Goal: Use online tool/utility: Utilize a website feature to perform a specific function

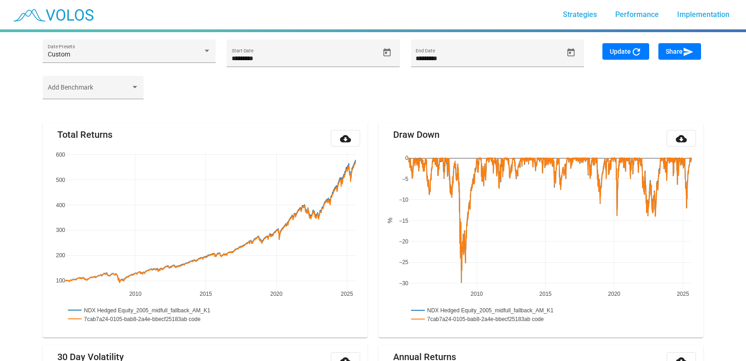
scroll to position [107, 0]
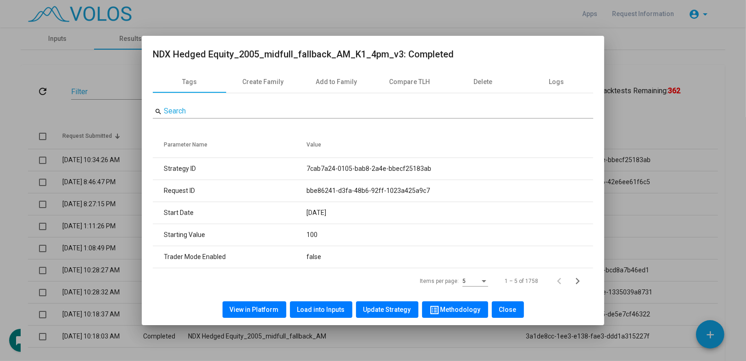
click at [85, 106] on div at bounding box center [373, 180] width 746 height 361
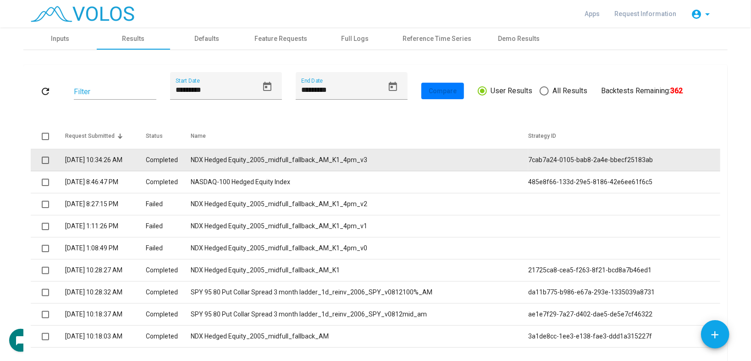
click at [341, 160] on td "NDX Hedged Equity_2005_midfull_fallback_AM_K1_4pm_v3" at bounding box center [360, 160] width 338 height 22
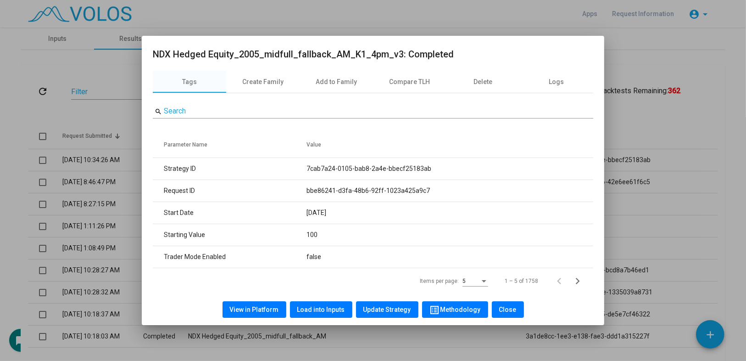
click at [321, 311] on span "Load into Inputs" at bounding box center [321, 308] width 48 height 7
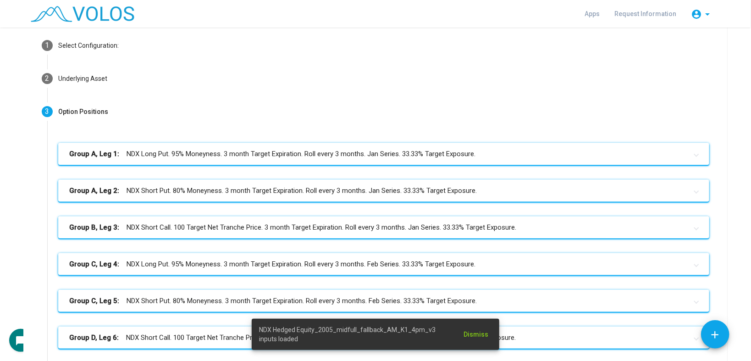
scroll to position [301, 0]
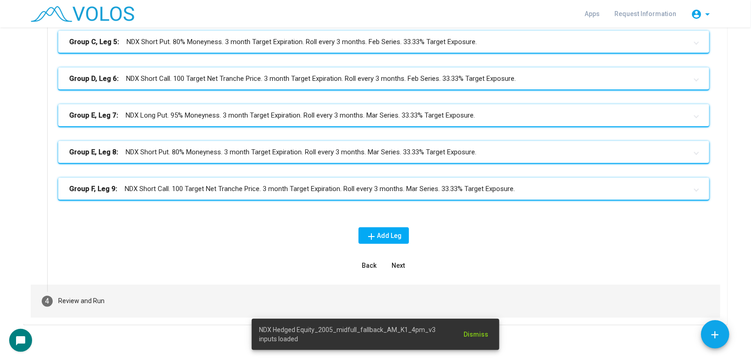
click at [213, 295] on mat-step-header "4 Review and Run" at bounding box center [376, 300] width 690 height 33
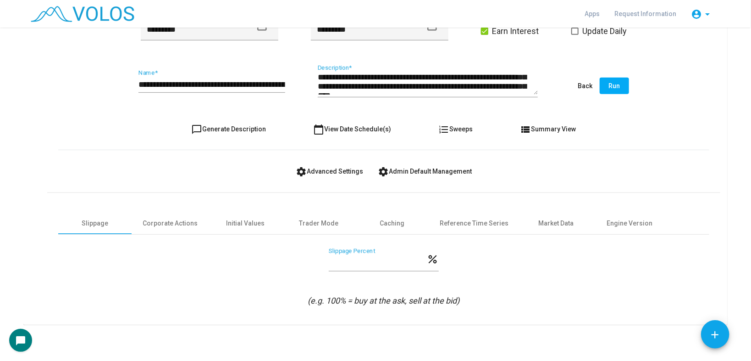
scroll to position [18, 0]
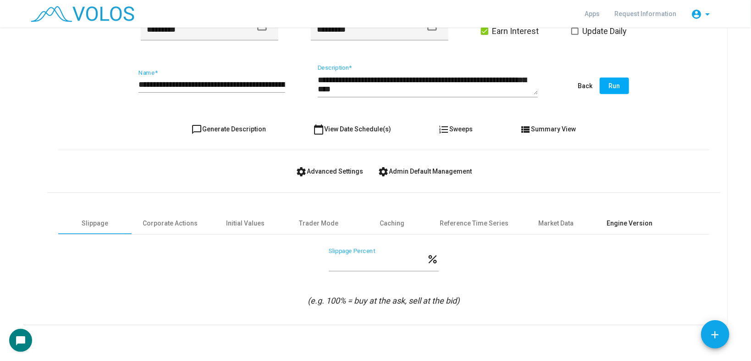
click at [635, 218] on div "Engine Version" at bounding box center [630, 223] width 46 height 10
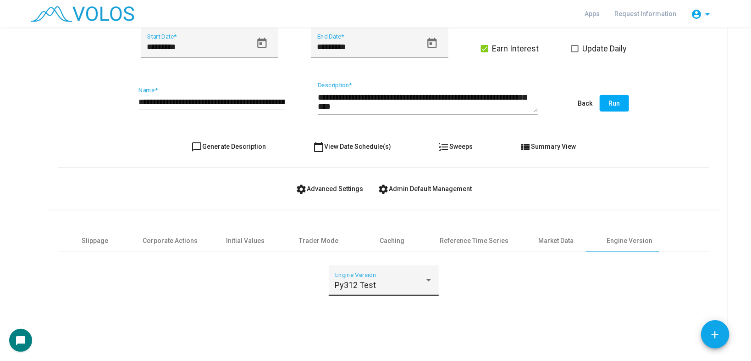
click at [355, 277] on div "Py312 Test Engine Version" at bounding box center [384, 283] width 98 height 24
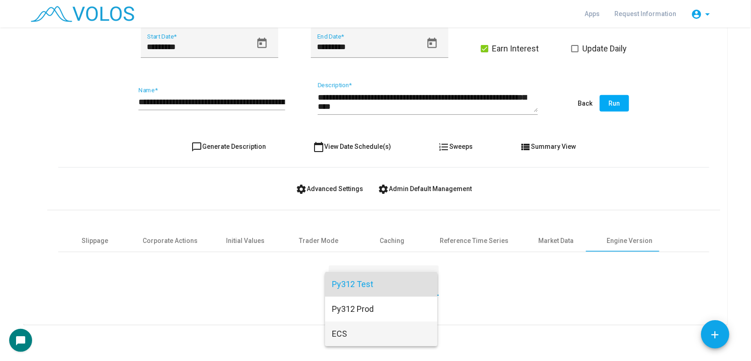
click at [343, 328] on span "ECS" at bounding box center [382, 333] width 98 height 25
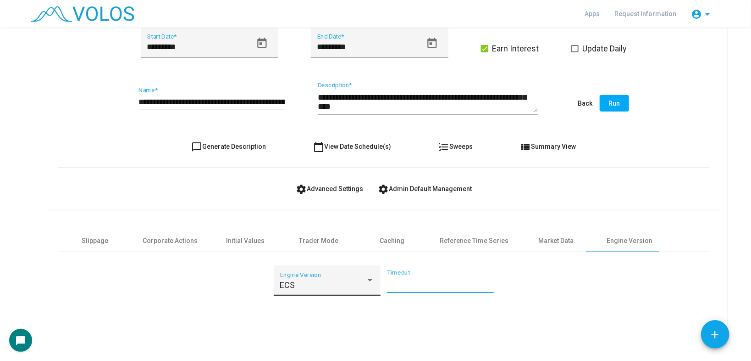
drag, startPoint x: 402, startPoint y: 283, endPoint x: 375, endPoint y: 281, distance: 27.2
click at [375, 281] on div "ECS Engine Version ** Timeout" at bounding box center [384, 286] width 220 height 42
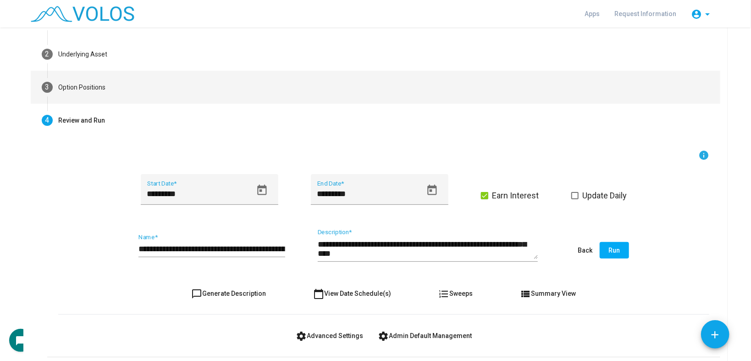
type input "**"
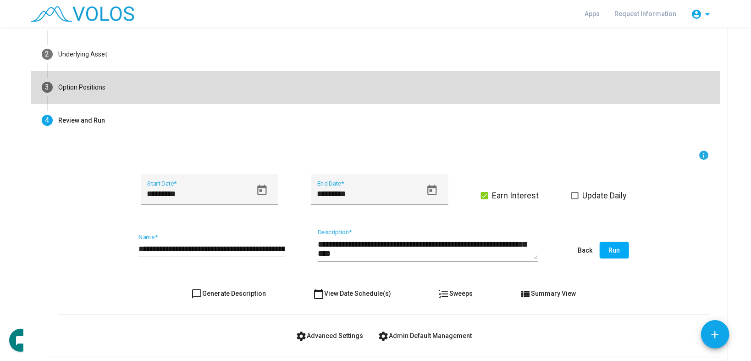
click at [161, 92] on mat-step-header "3 Option Positions" at bounding box center [376, 87] width 690 height 33
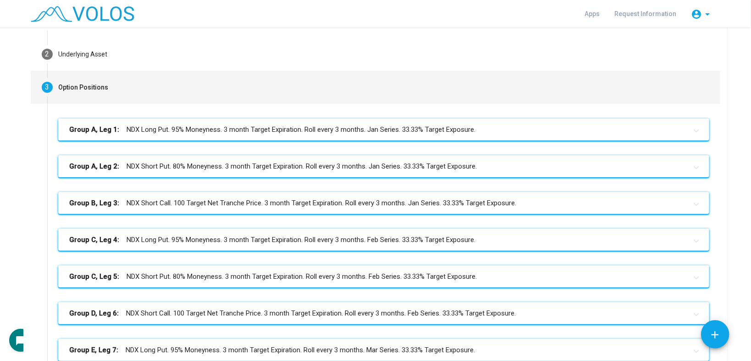
click at [234, 139] on mat-expansion-panel-header "Group A, Leg 1: NDX Long Put. 95% Moneyness. 3 month Target Expiration. Roll ev…" at bounding box center [383, 129] width 651 height 22
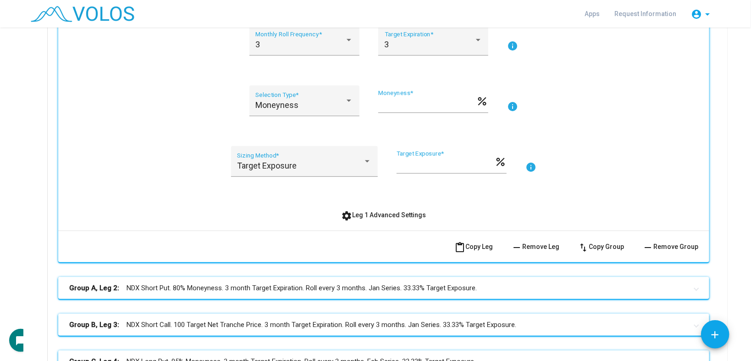
click at [365, 216] on span "settings Leg 1 Advanced Settings" at bounding box center [384, 214] width 85 height 7
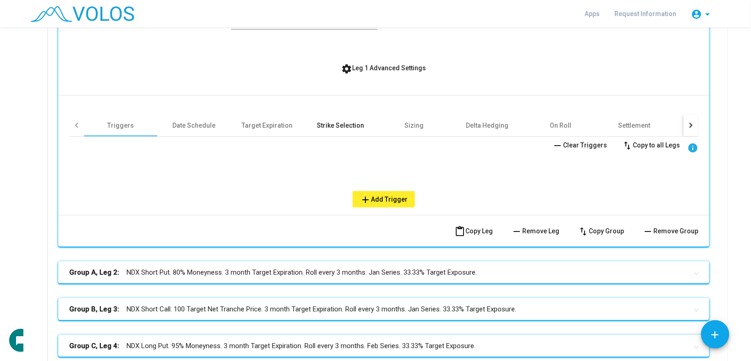
click at [315, 117] on div "Strike Selection" at bounding box center [340, 125] width 73 height 22
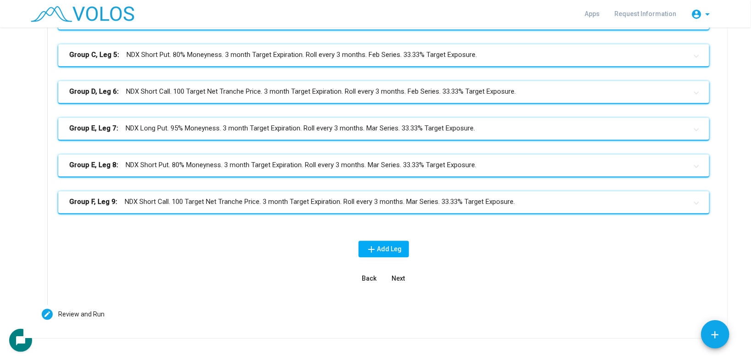
scroll to position [1220, 0]
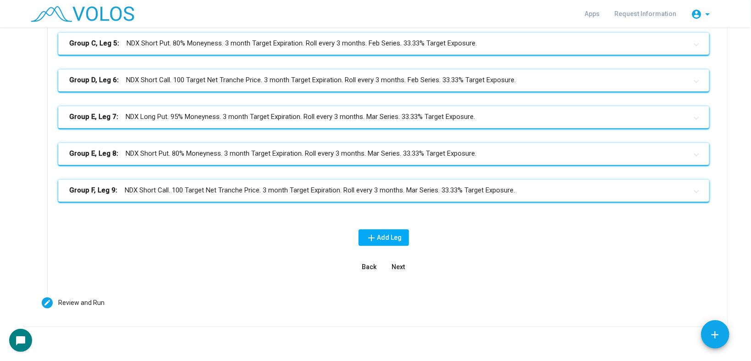
click at [369, 195] on mat-expansion-panel-header "Group F, Leg 9: NDX Short Call. 100 Target Net Tranche Price. 3 month Target Ex…" at bounding box center [383, 190] width 651 height 22
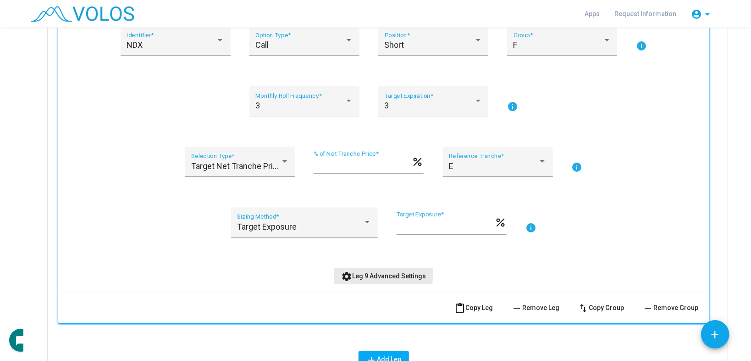
click at [377, 272] on span "settings Leg 9 Advanced Settings" at bounding box center [384, 275] width 85 height 7
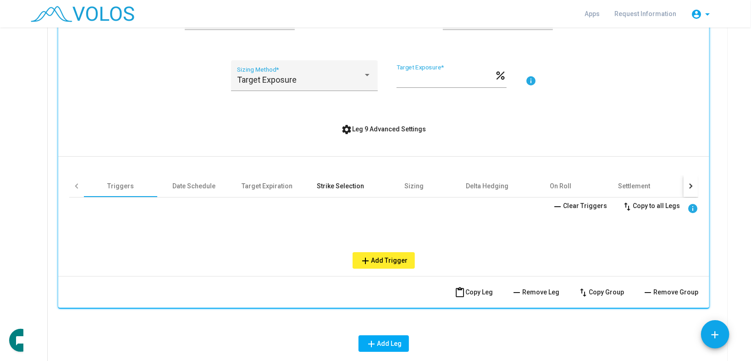
click at [333, 184] on div "Strike Selection" at bounding box center [340, 185] width 47 height 9
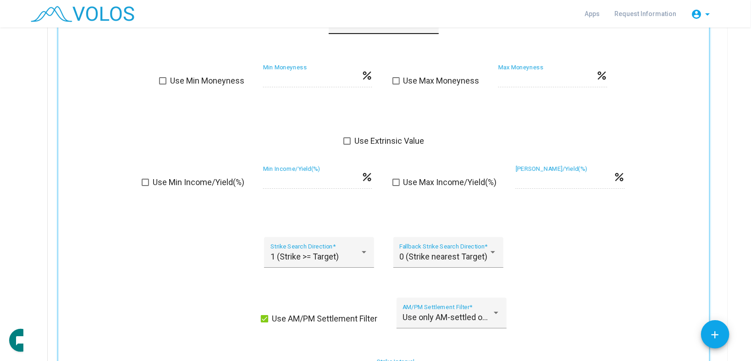
scroll to position [1807, 0]
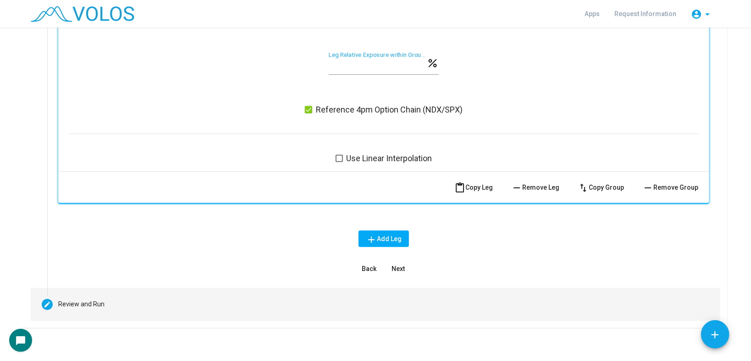
click at [191, 294] on mat-step-header "Editable create Review and Run" at bounding box center [376, 304] width 690 height 33
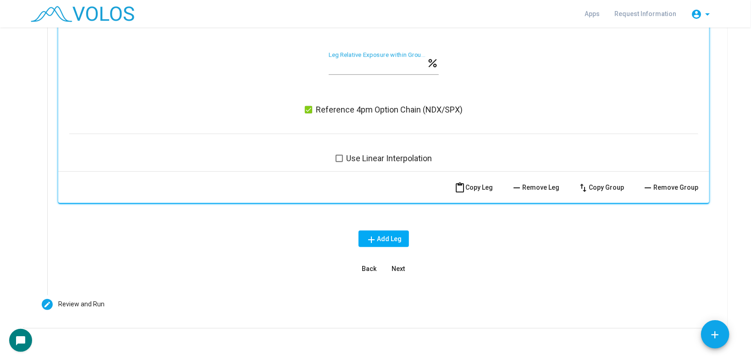
scroll to position [213, 0]
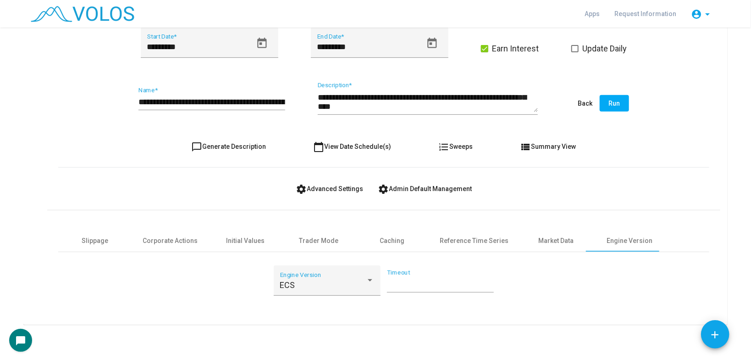
click at [274, 99] on input "**********" at bounding box center [212, 101] width 147 height 9
type input "**********"
click at [610, 104] on span "Run" at bounding box center [614, 103] width 11 height 7
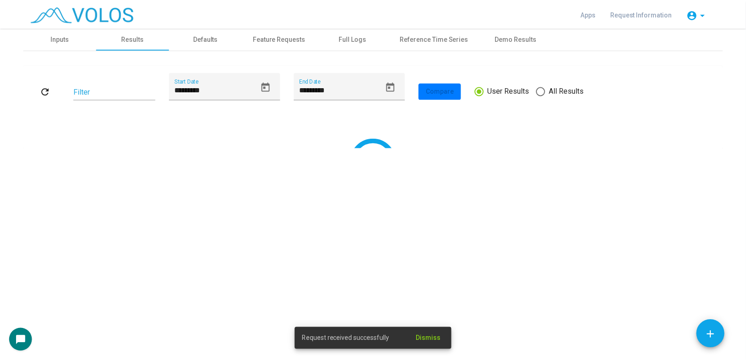
scroll to position [0, 0]
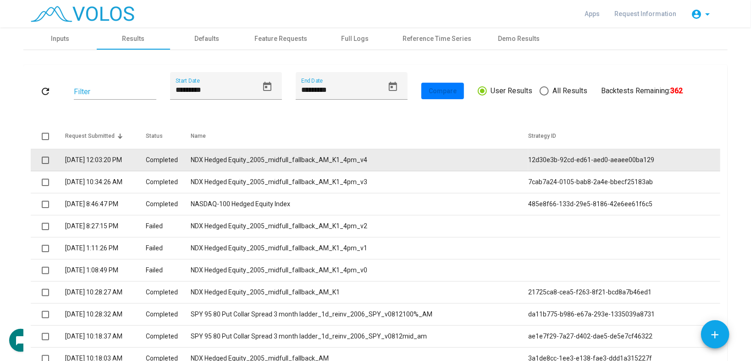
click at [264, 158] on td "NDX Hedged Equity_2005_midfull_fallback_AM_K1_4pm_v4" at bounding box center [360, 160] width 338 height 22
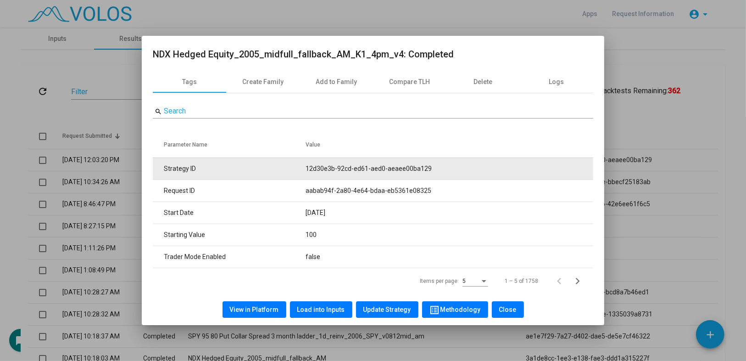
drag, startPoint x: 304, startPoint y: 168, endPoint x: 464, endPoint y: 167, distance: 159.6
click at [464, 167] on tr "Strategy ID 12d30e3b-92cd-ed61-aed0-aeaee00ba129" at bounding box center [373, 168] width 440 height 22
copy tr "12d30e3b-92cd-ed61-aed0-aeaee00ba129"
